Goal: Task Accomplishment & Management: Use online tool/utility

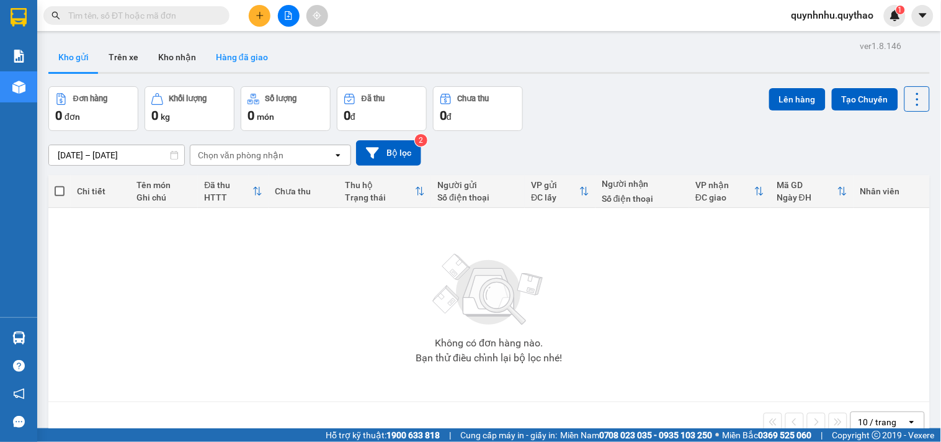
click at [240, 56] on button "Hàng đã giao" at bounding box center [242, 57] width 72 height 30
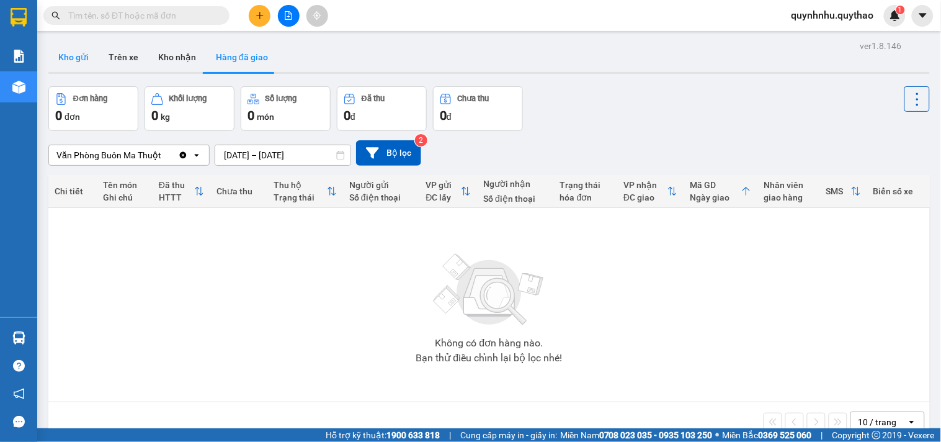
click at [76, 54] on button "Kho gửi" at bounding box center [73, 57] width 50 height 30
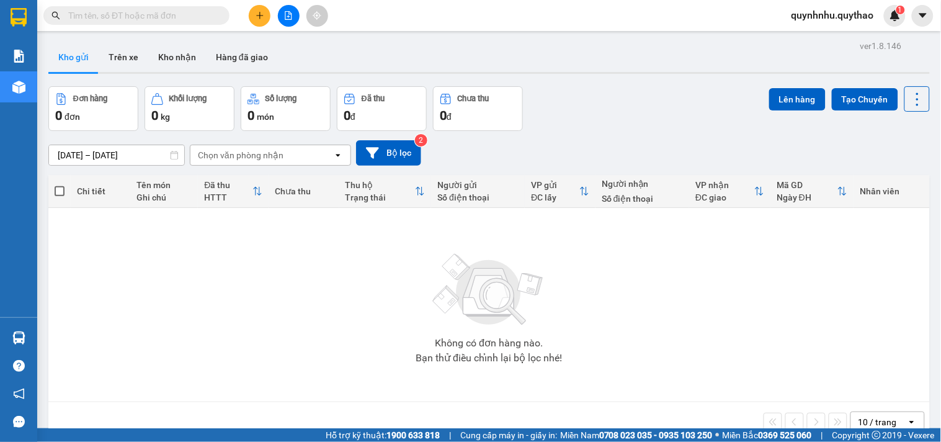
click at [145, 16] on input "text" at bounding box center [141, 16] width 146 height 14
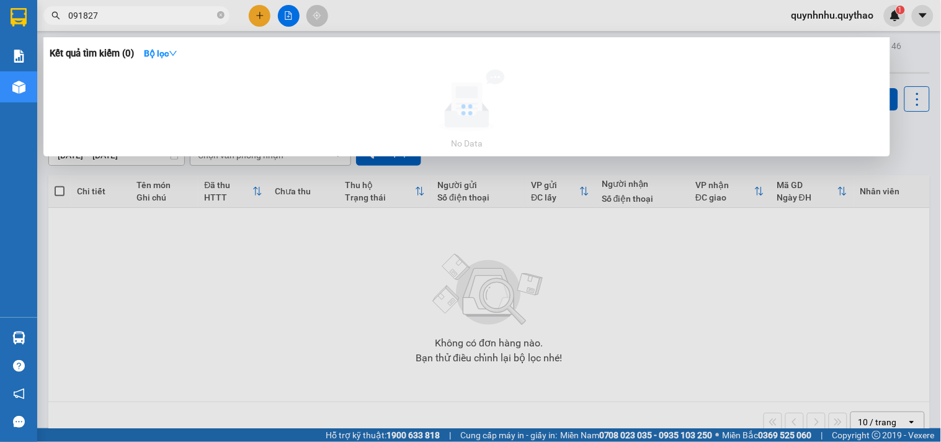
type input "091827"
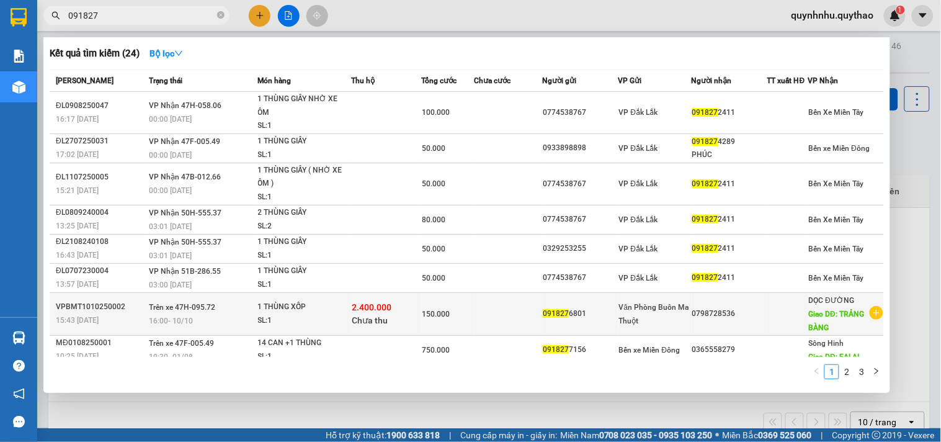
click at [649, 324] on div "Văn Phòng Buôn Ma Thuột" at bounding box center [655, 313] width 72 height 27
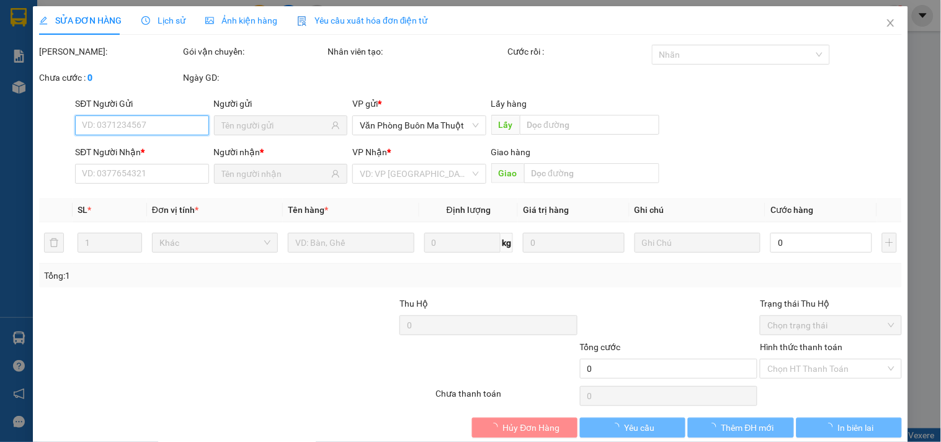
type input "0918276801"
type input "0798728536"
type input "TRẢNG BÀNG"
type input "2.400.000"
type input "150.000"
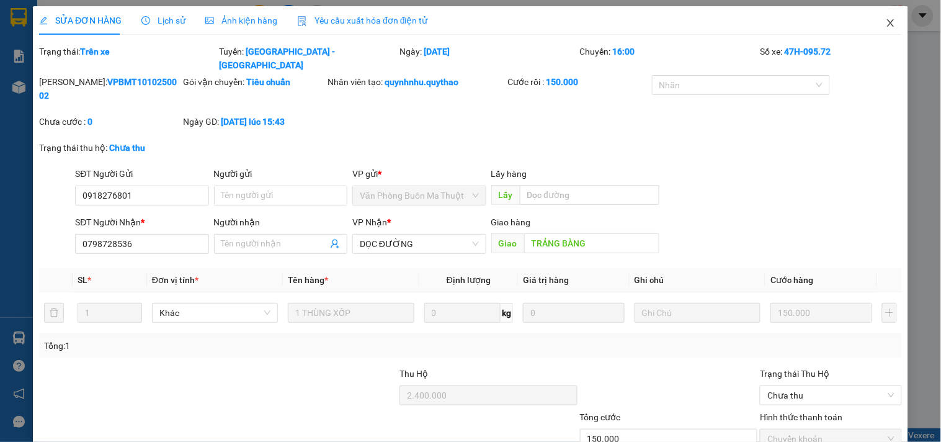
click at [886, 23] on icon "close" at bounding box center [891, 23] width 10 height 10
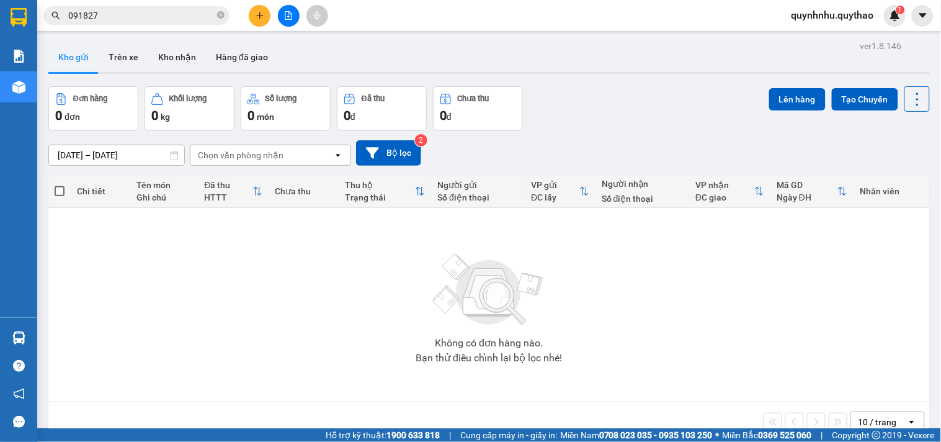
click at [125, 17] on input "091827" at bounding box center [141, 16] width 146 height 14
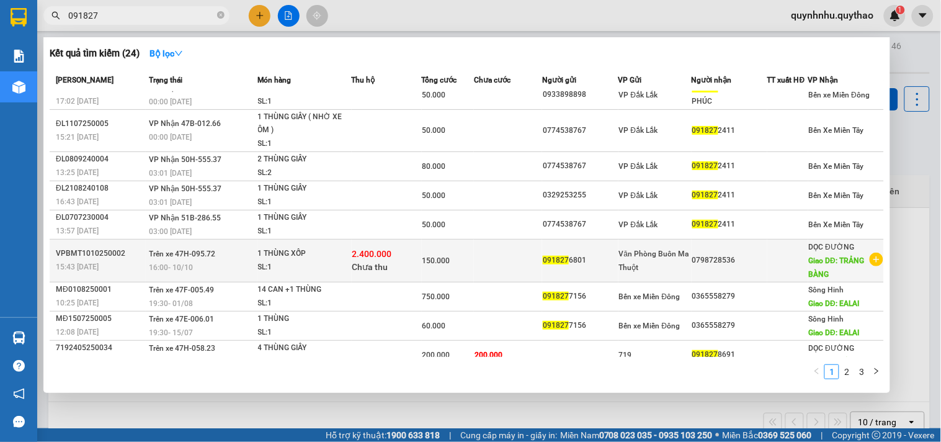
scroll to position [55, 0]
click at [368, 276] on td "2.400.000 Chưa thu" at bounding box center [387, 259] width 70 height 43
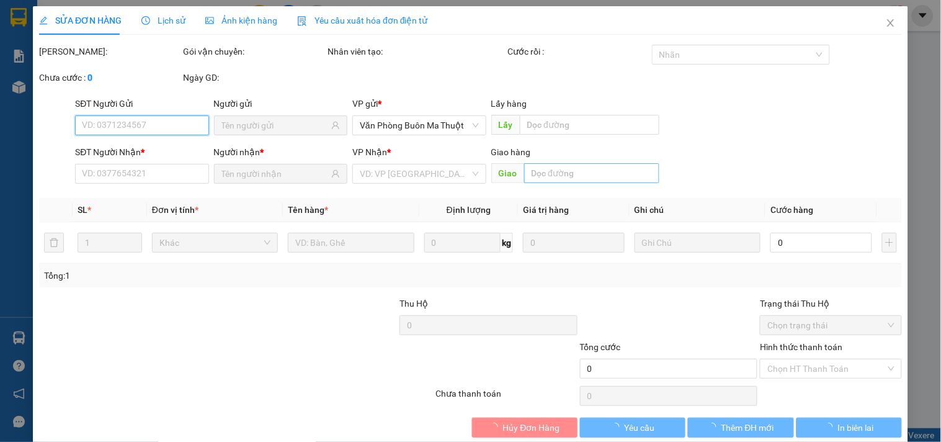
type input "0918276801"
type input "0798728536"
type input "TRẢNG BÀNG"
type input "2.400.000"
type input "150.000"
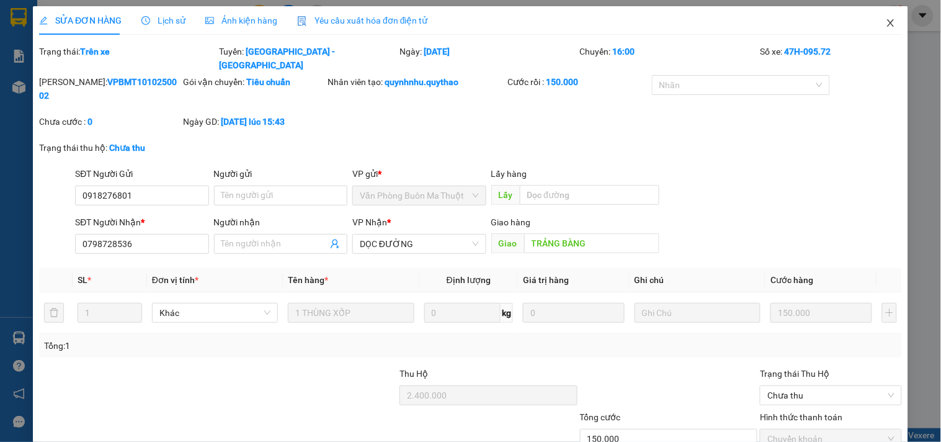
click at [886, 28] on icon "close" at bounding box center [891, 23] width 10 height 10
